Goal: Task Accomplishment & Management: Use online tool/utility

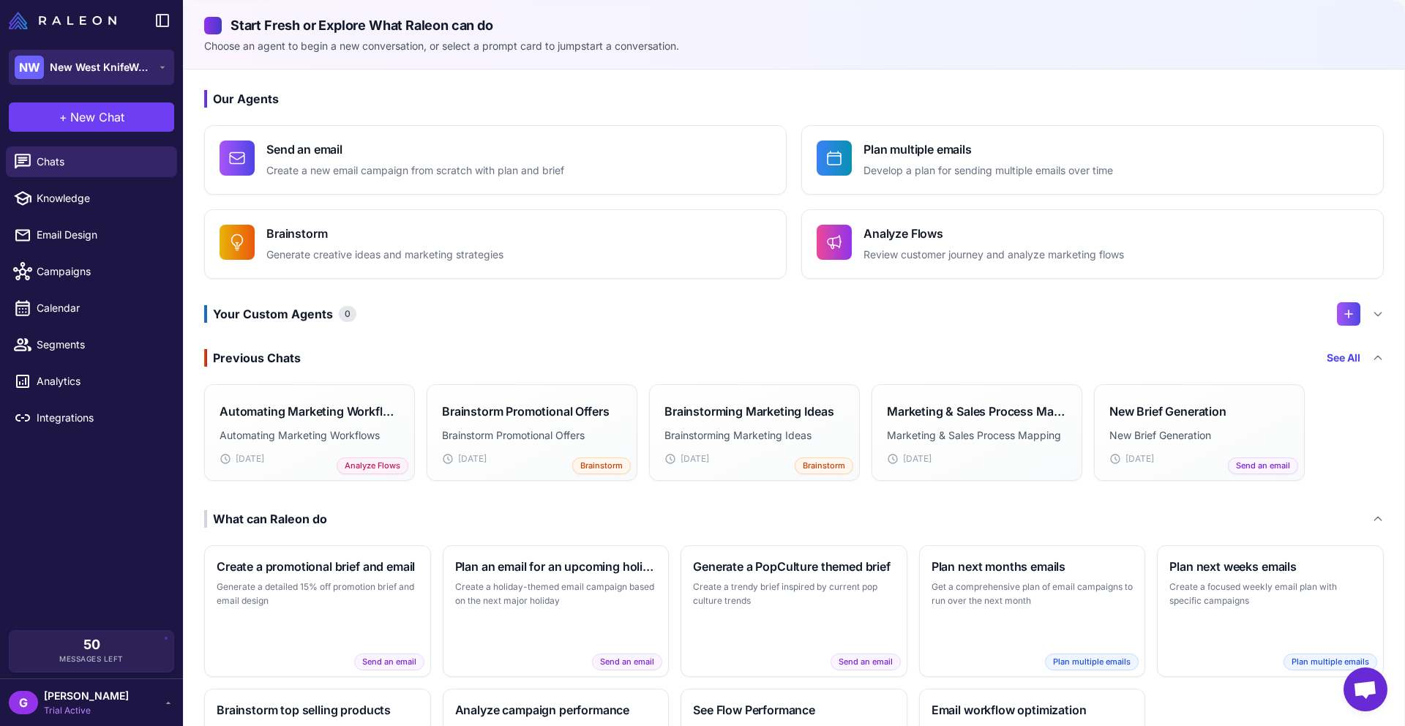
click at [121, 70] on span "New West KnifeWorks" at bounding box center [101, 67] width 102 height 16
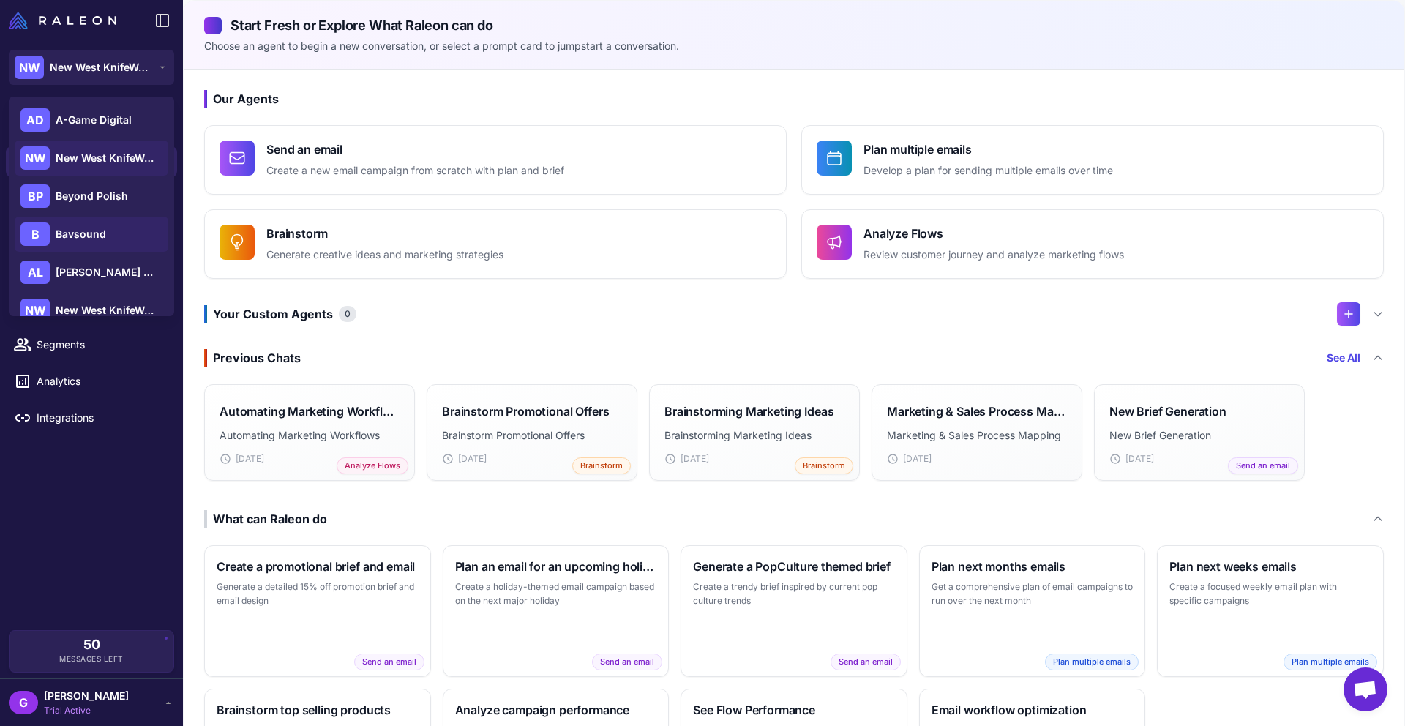
scroll to position [5, 0]
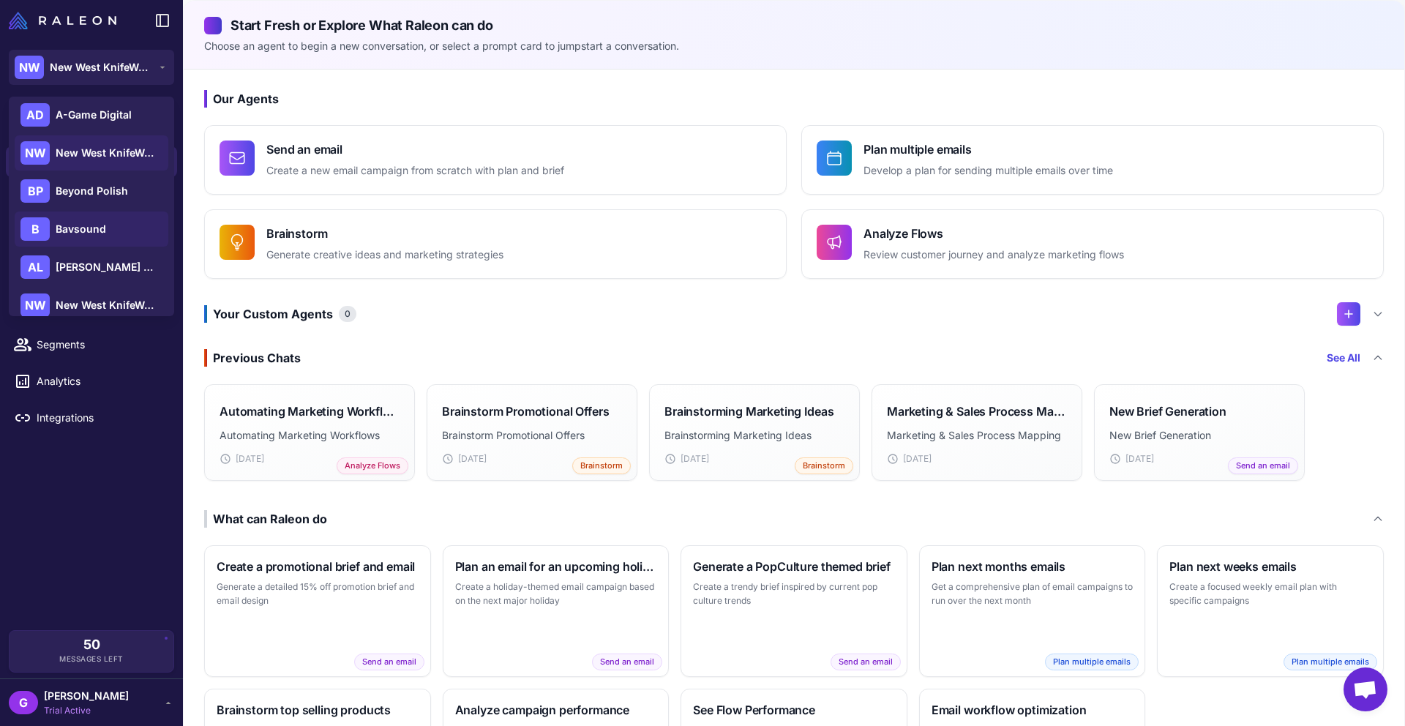
click at [81, 229] on span "Bavsound" at bounding box center [81, 229] width 51 height 16
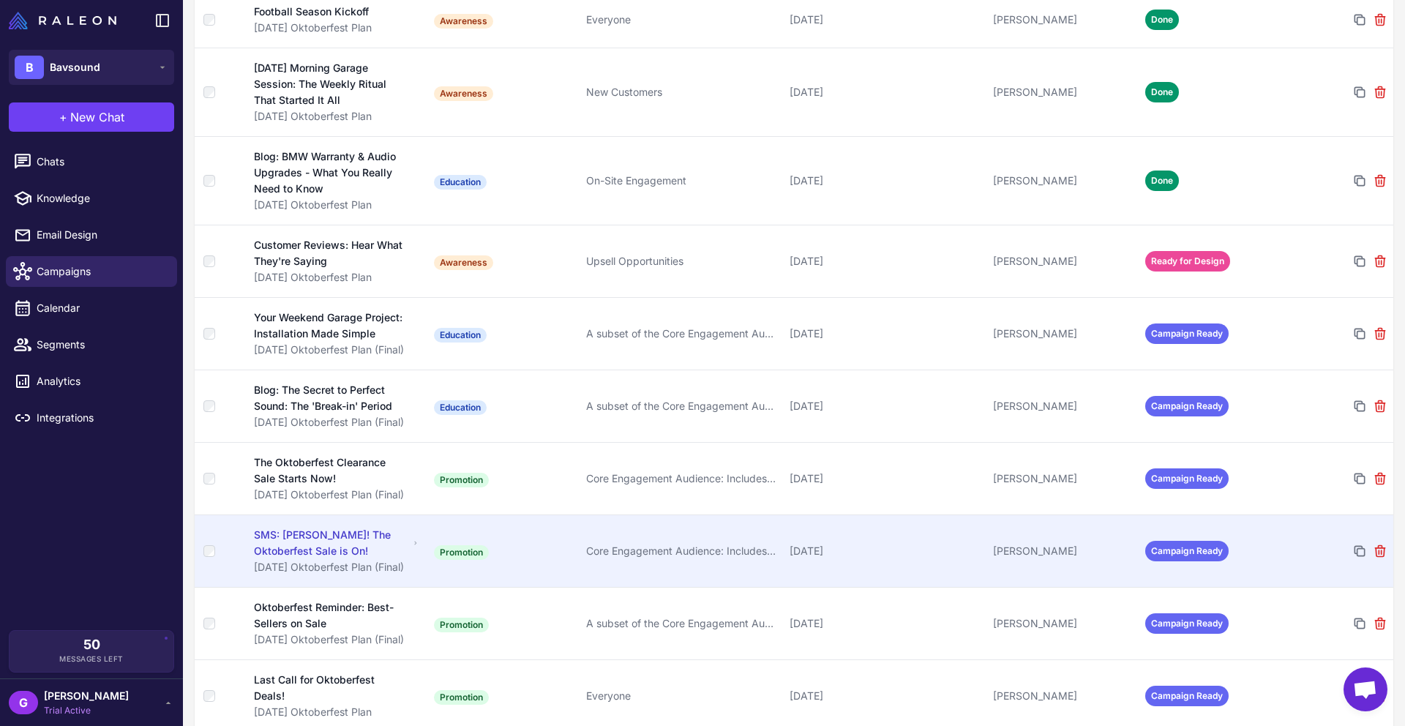
scroll to position [223, 0]
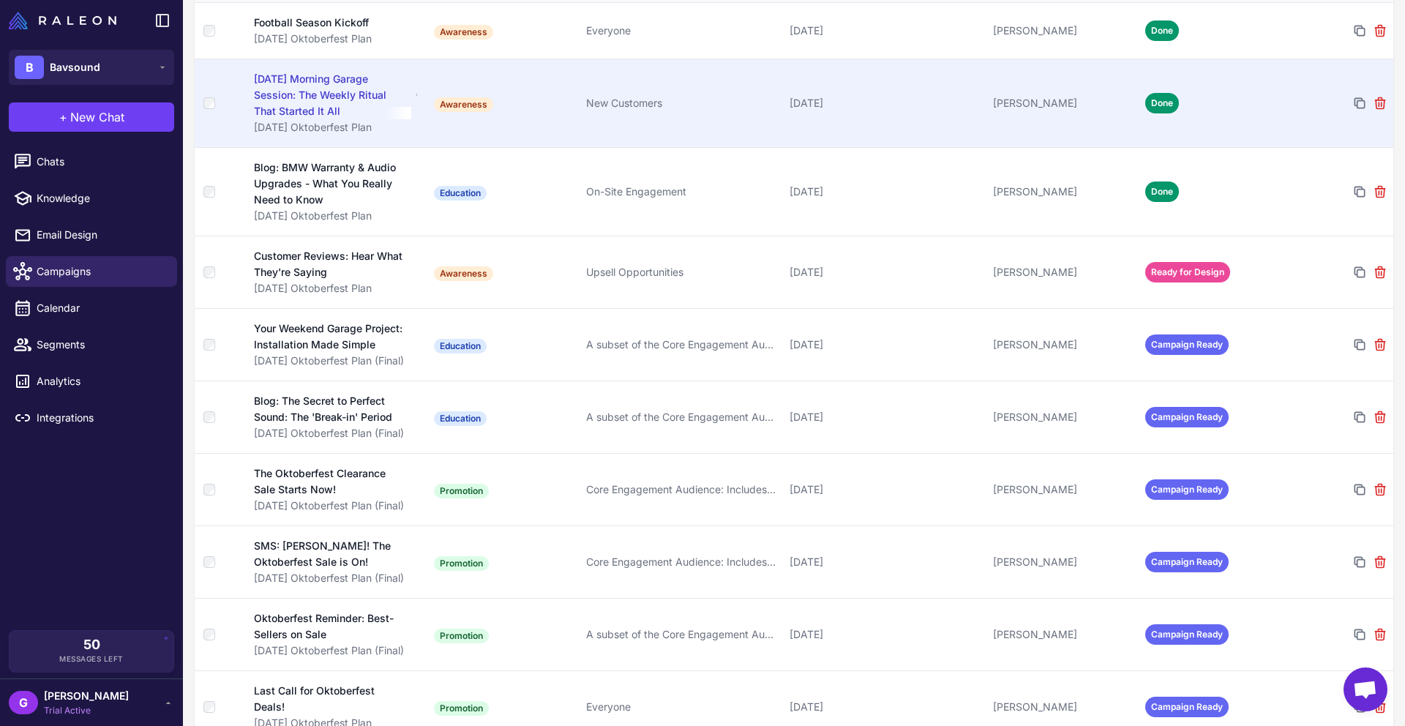
click at [320, 89] on div "[DATE] Morning Garage Session: The Weekly Ritual That Started It All" at bounding box center [332, 95] width 157 height 48
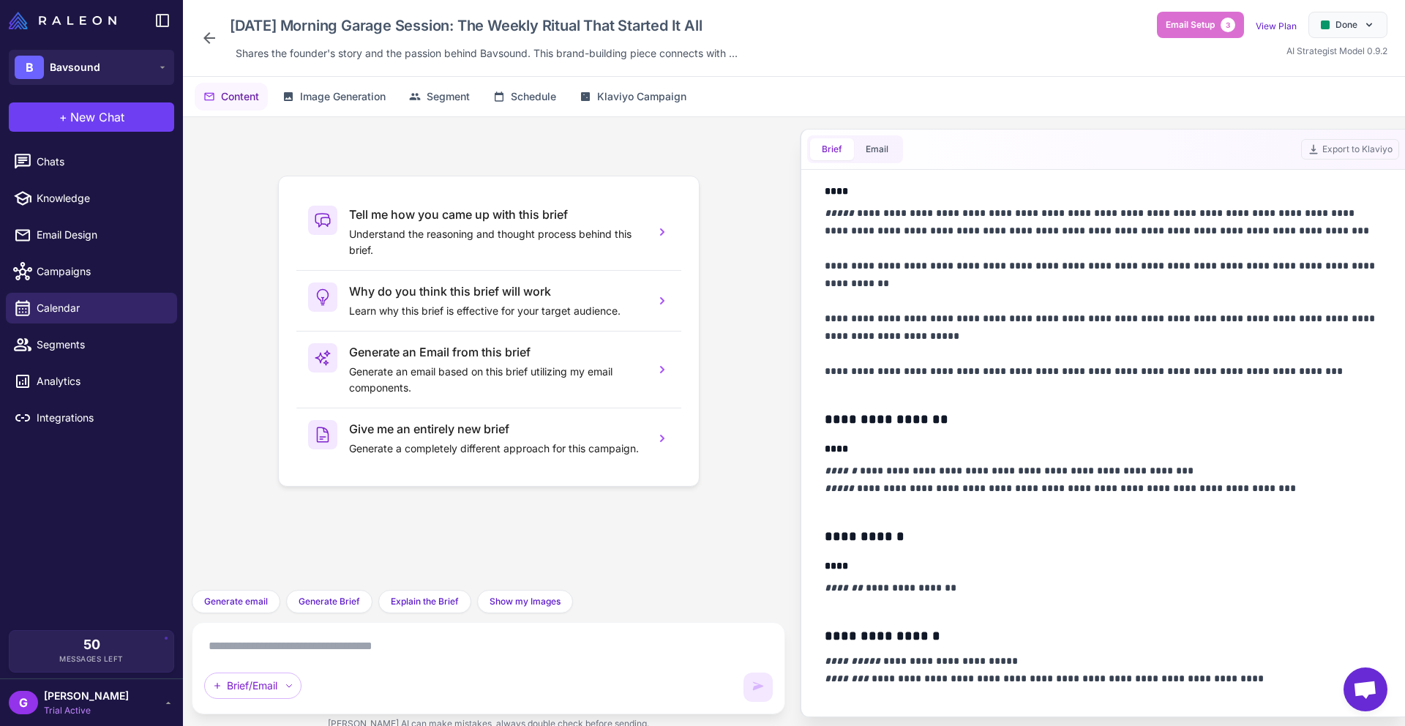
scroll to position [466, 0]
